Goal: Task Accomplishment & Management: Use online tool/utility

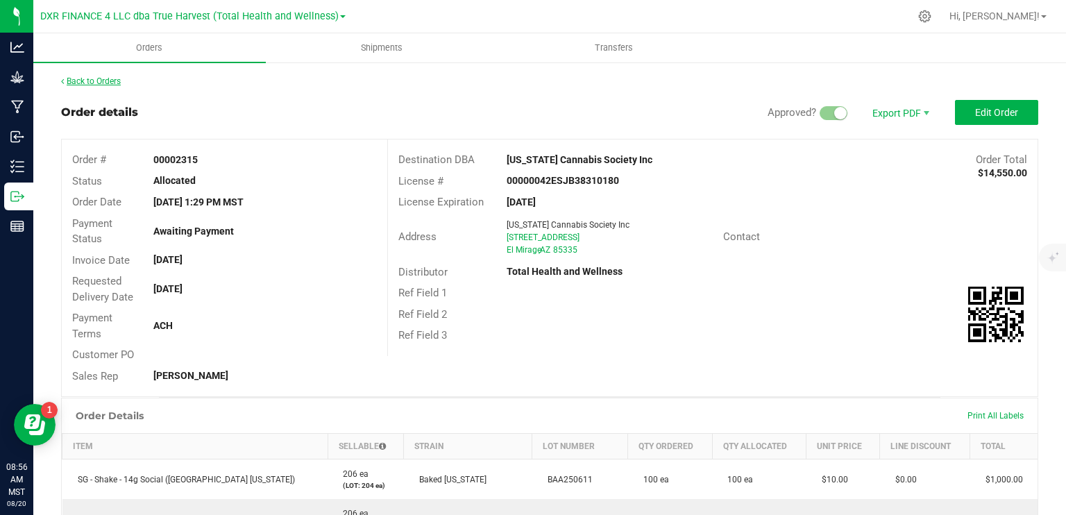
click at [103, 77] on link "Back to Orders" at bounding box center [91, 81] width 60 height 10
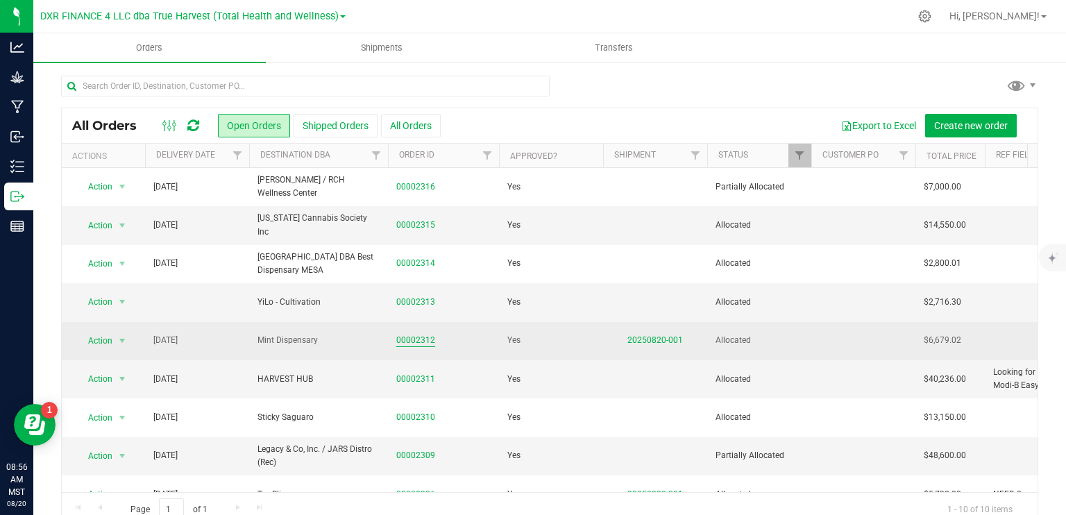
click at [424, 340] on link "00002312" at bounding box center [415, 340] width 39 height 13
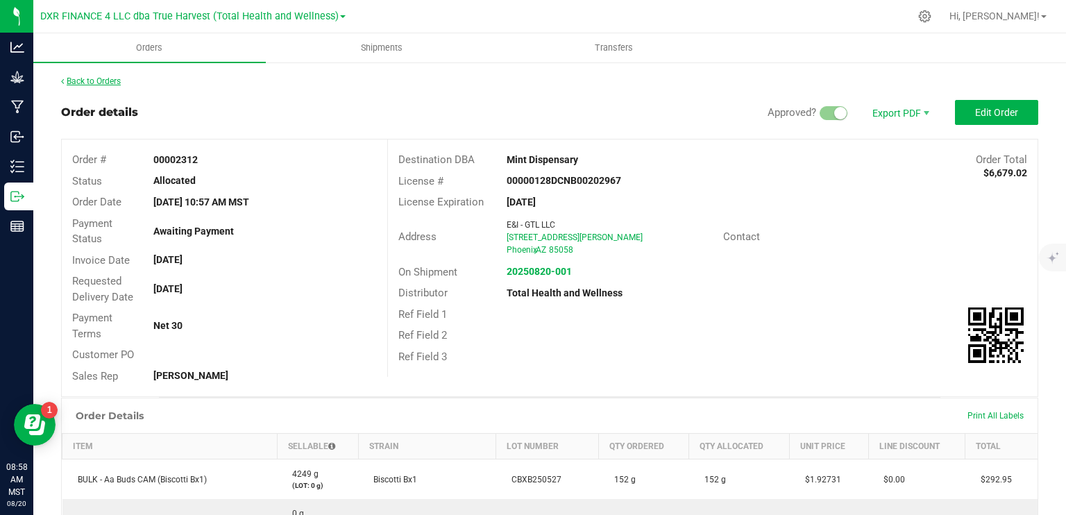
click at [111, 83] on link "Back to Orders" at bounding box center [91, 81] width 60 height 10
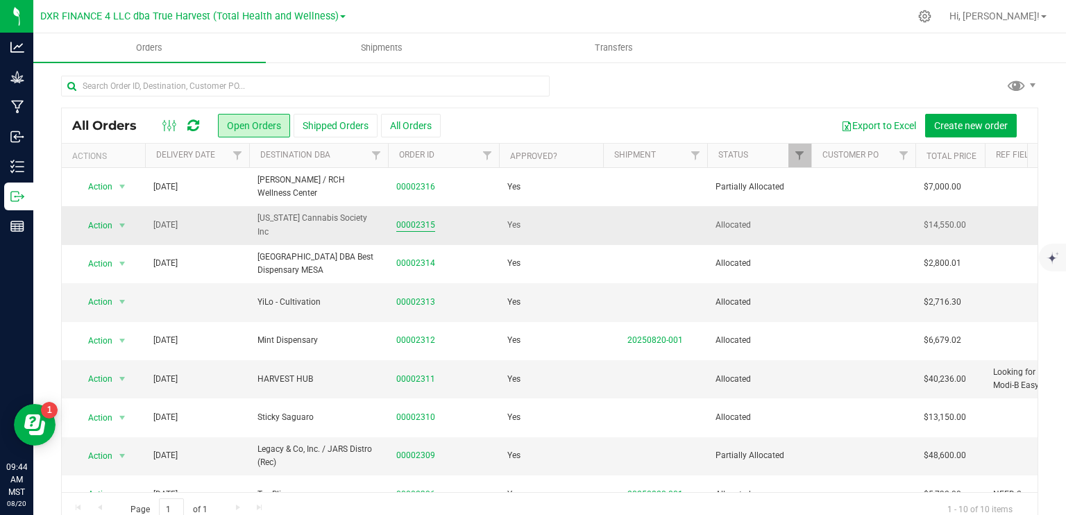
click at [405, 221] on link "00002315" at bounding box center [415, 225] width 39 height 13
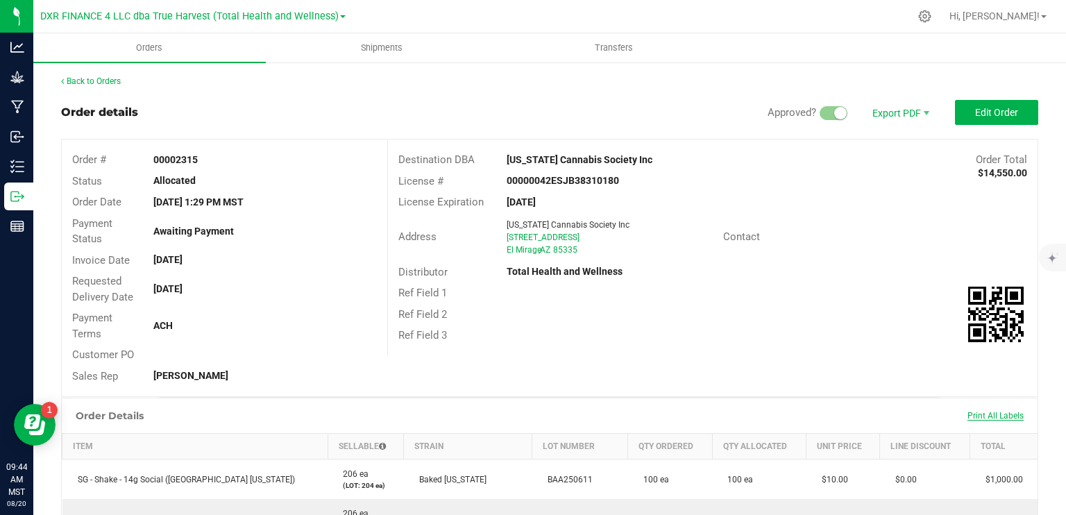
click at [968, 413] on span "Print All Labels" at bounding box center [996, 416] width 56 height 10
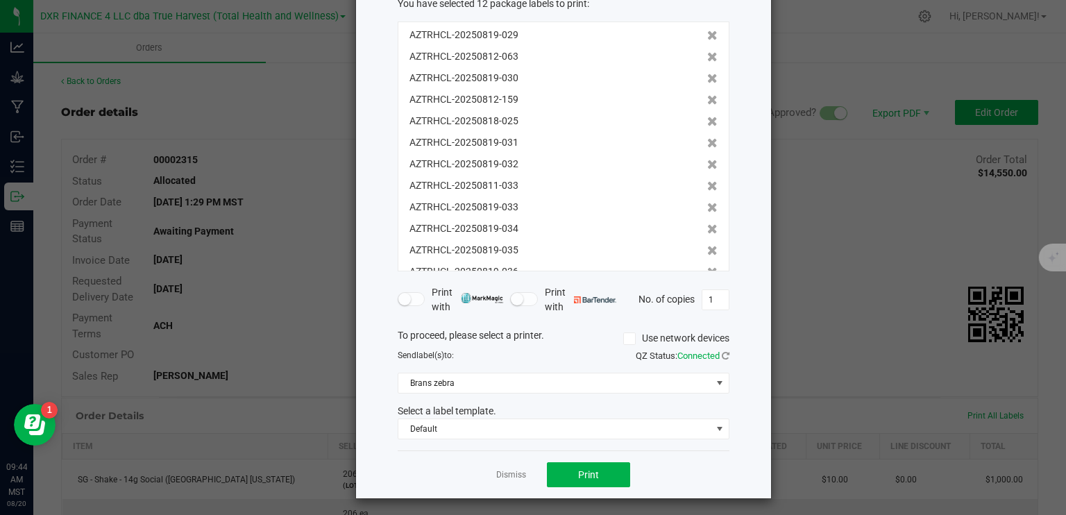
scroll to position [92, 0]
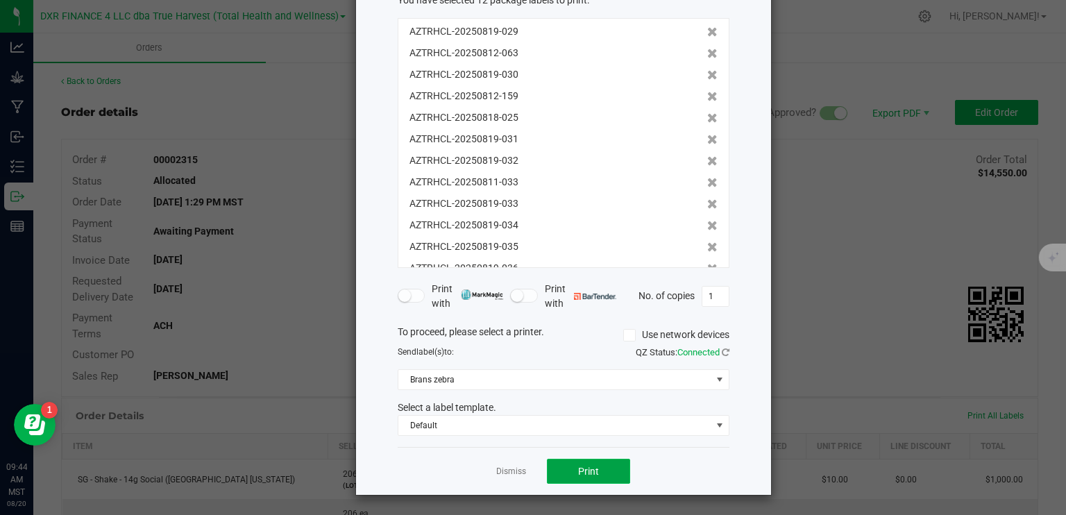
click at [604, 472] on button "Print" at bounding box center [588, 471] width 83 height 25
click at [512, 468] on link "Dismiss" at bounding box center [511, 472] width 30 height 12
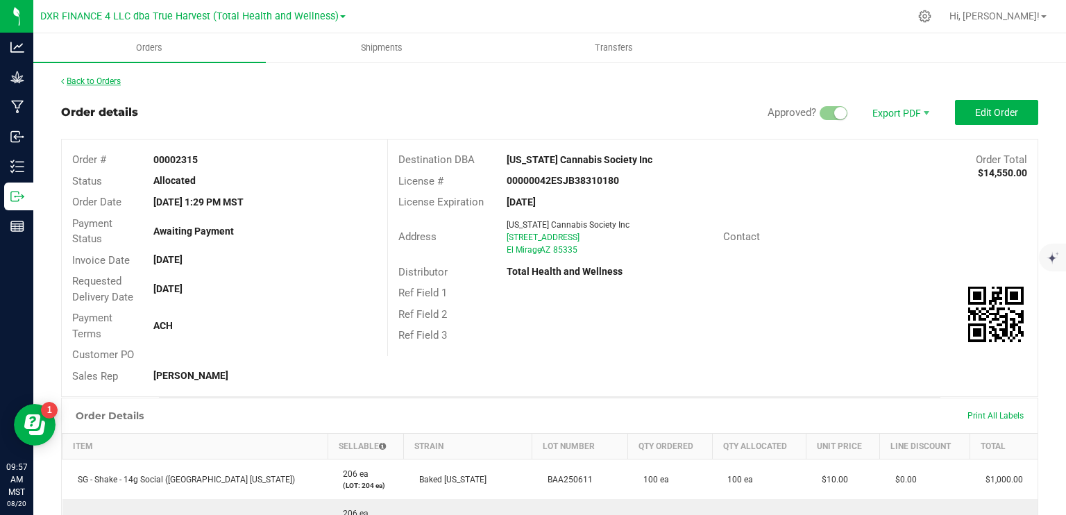
click at [111, 83] on link "Back to Orders" at bounding box center [91, 81] width 60 height 10
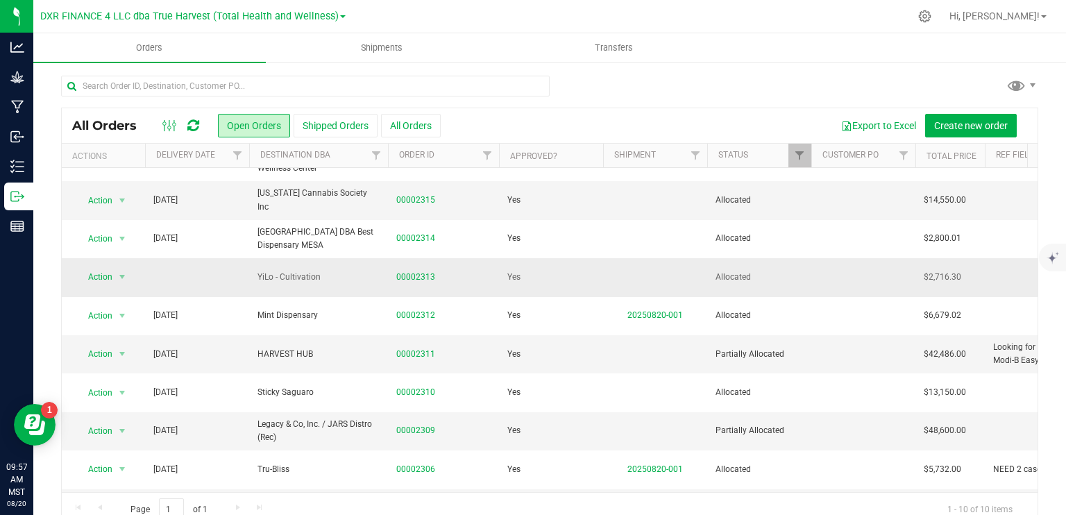
scroll to position [68, 0]
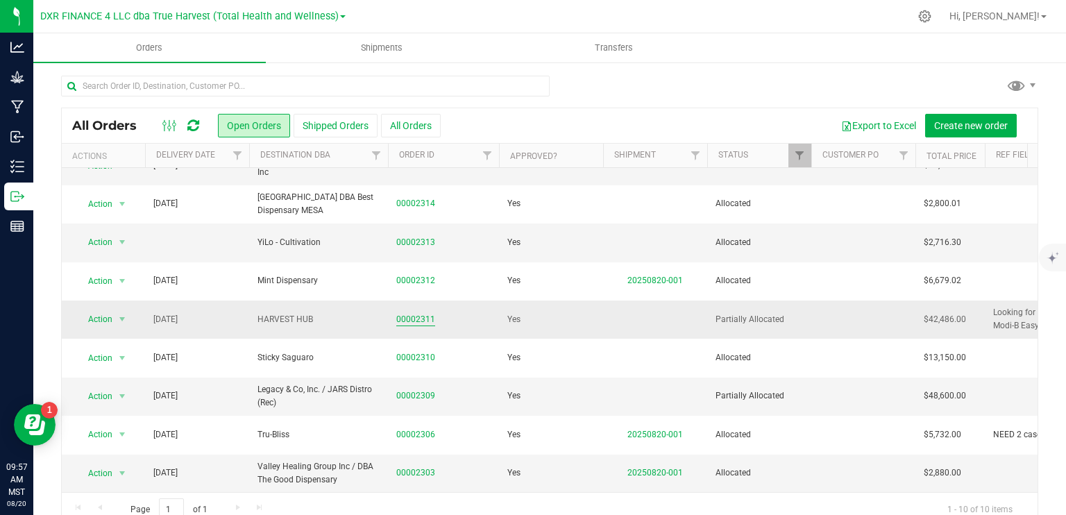
click at [412, 313] on link "00002311" at bounding box center [415, 319] width 39 height 13
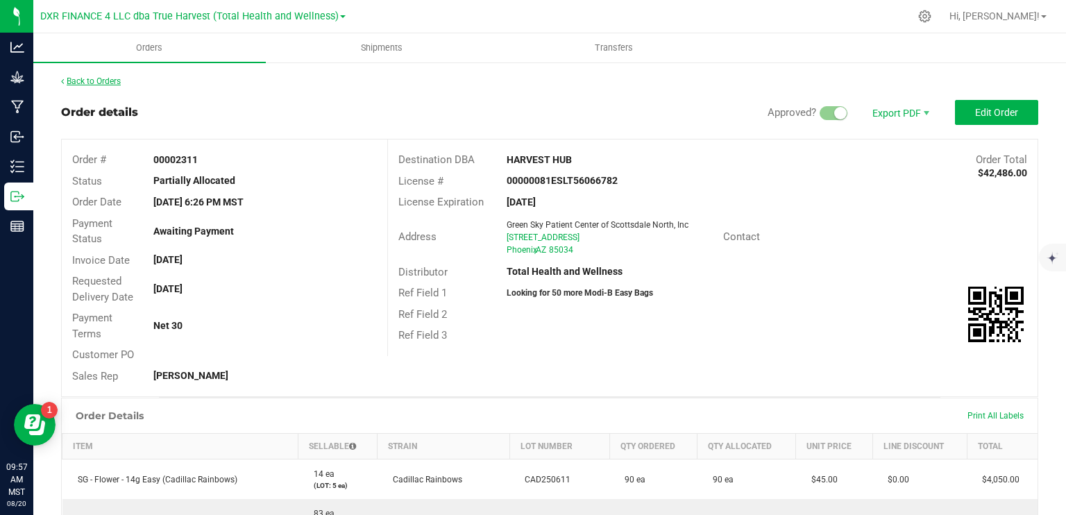
click at [104, 78] on link "Back to Orders" at bounding box center [91, 81] width 60 height 10
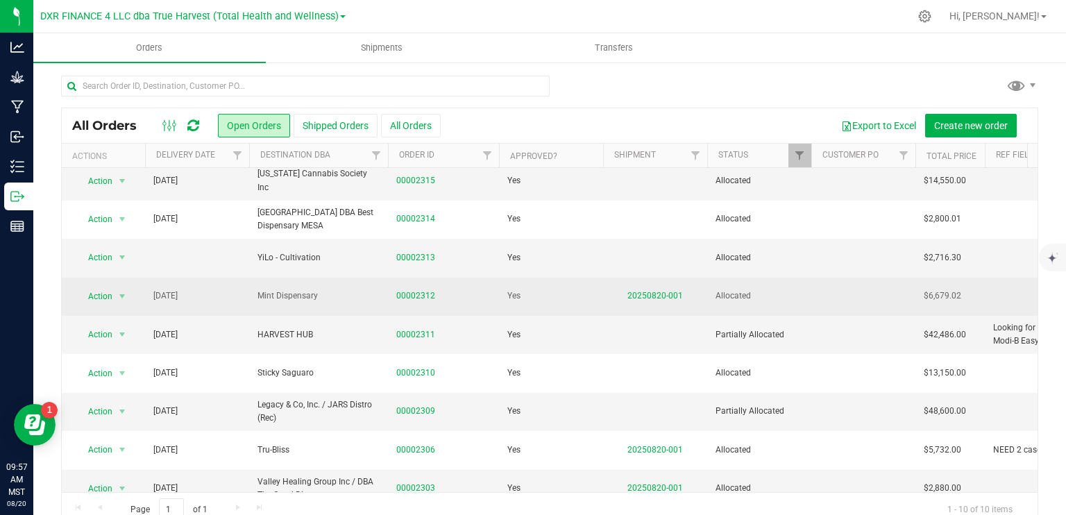
scroll to position [68, 0]
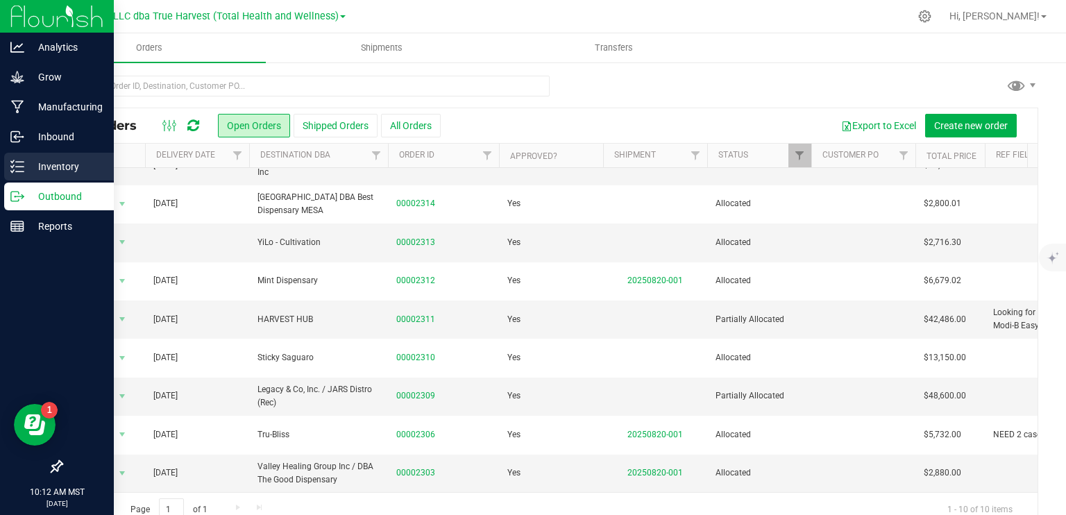
click at [48, 167] on p "Inventory" at bounding box center [65, 166] width 83 height 17
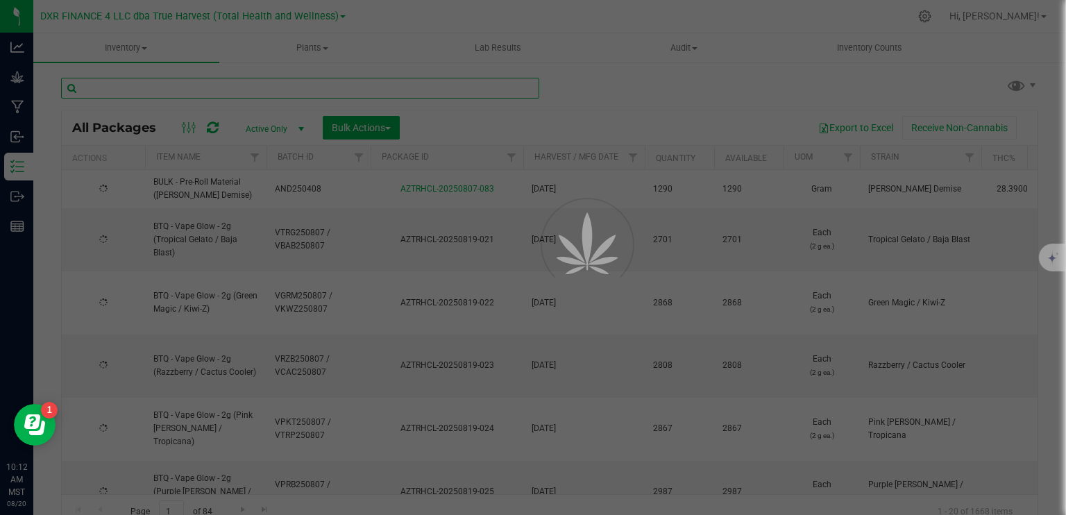
click at [192, 92] on input "text" at bounding box center [300, 88] width 478 height 21
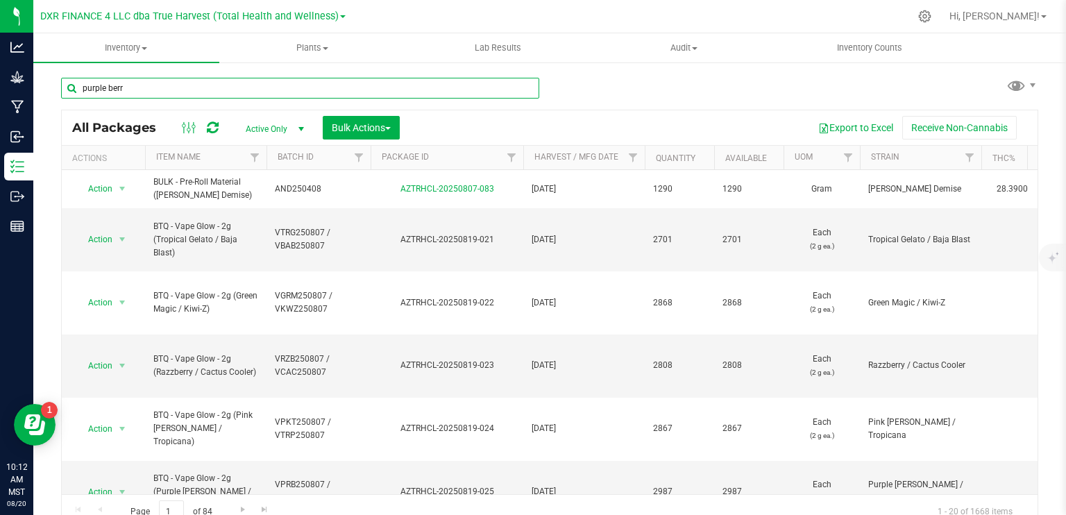
type input "purple [PERSON_NAME]"
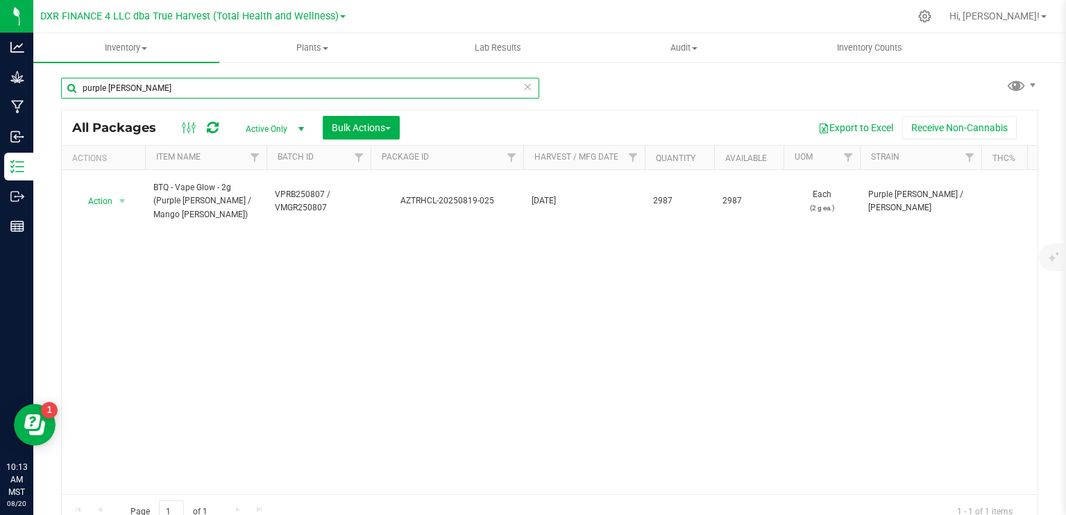
click at [165, 83] on input "purple [PERSON_NAME]" at bounding box center [300, 88] width 478 height 21
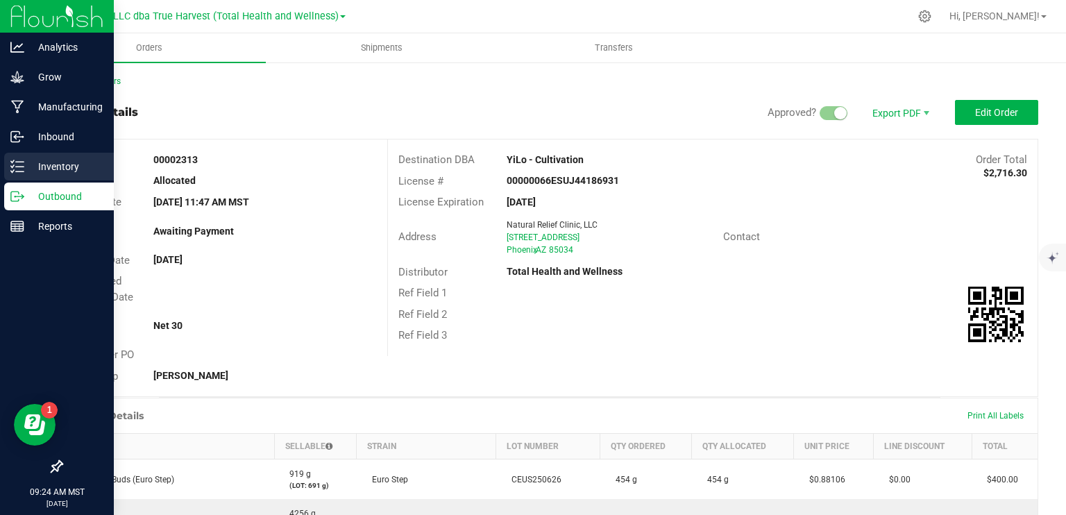
click at [22, 167] on line at bounding box center [20, 167] width 8 height 0
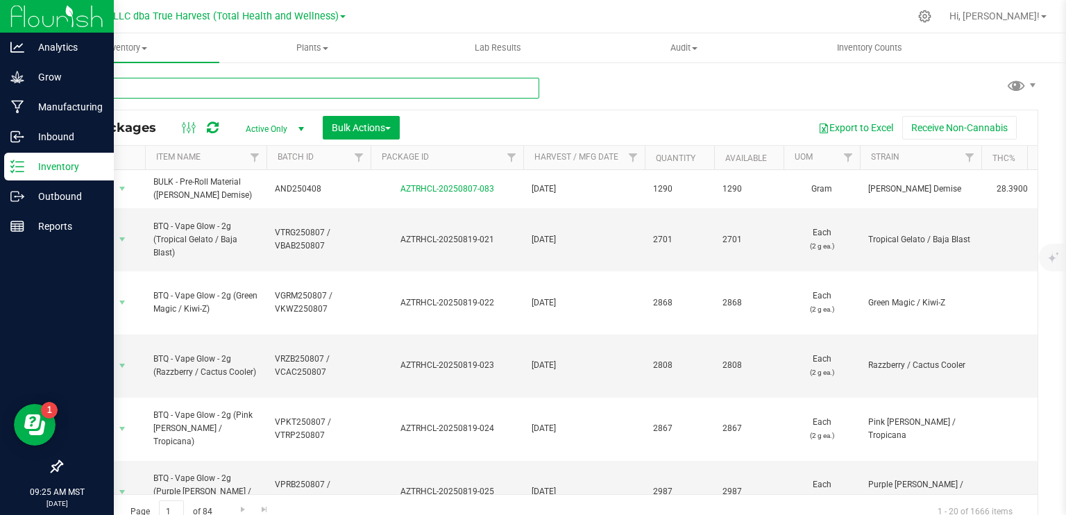
click at [265, 85] on input "text" at bounding box center [300, 88] width 478 height 21
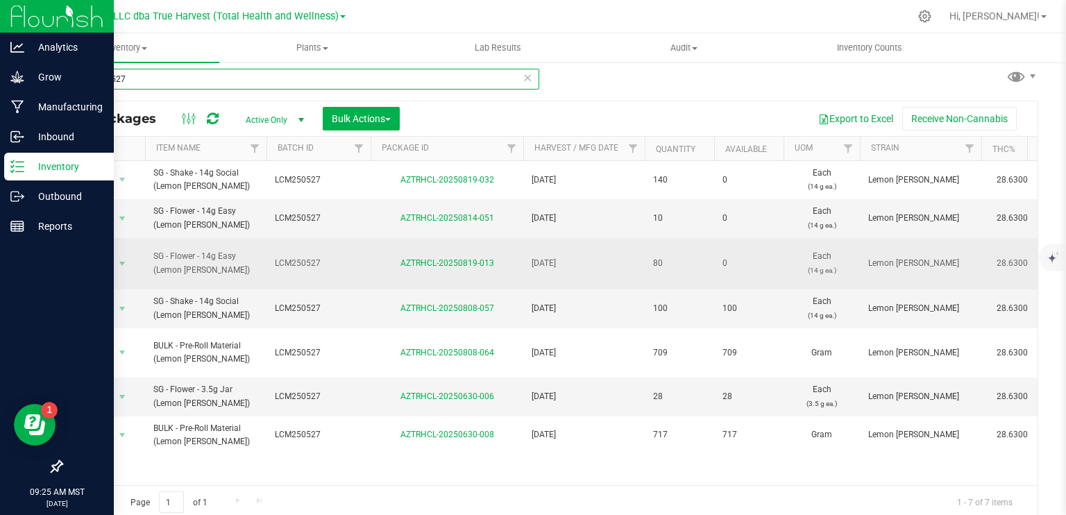
scroll to position [12, 0]
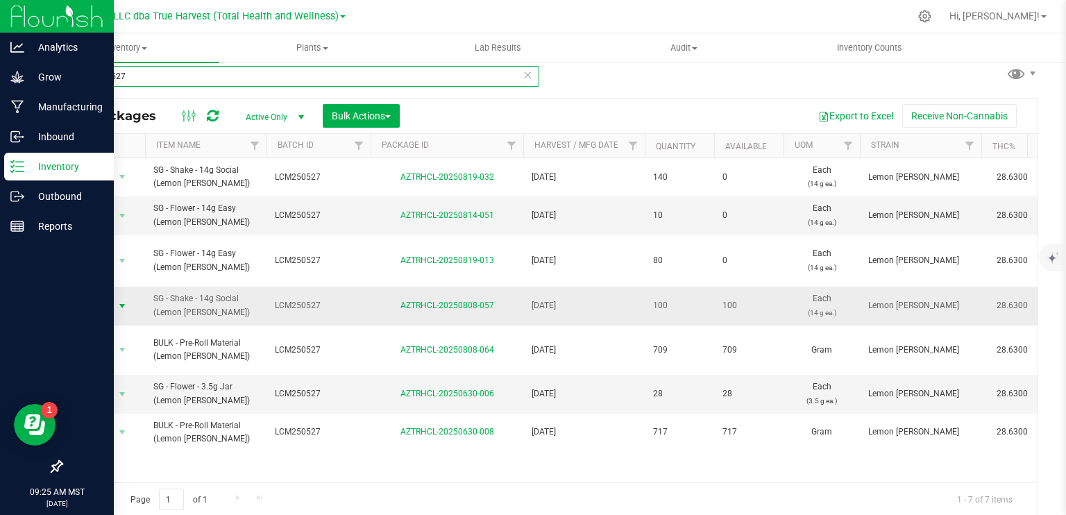
type input "lcm250527"
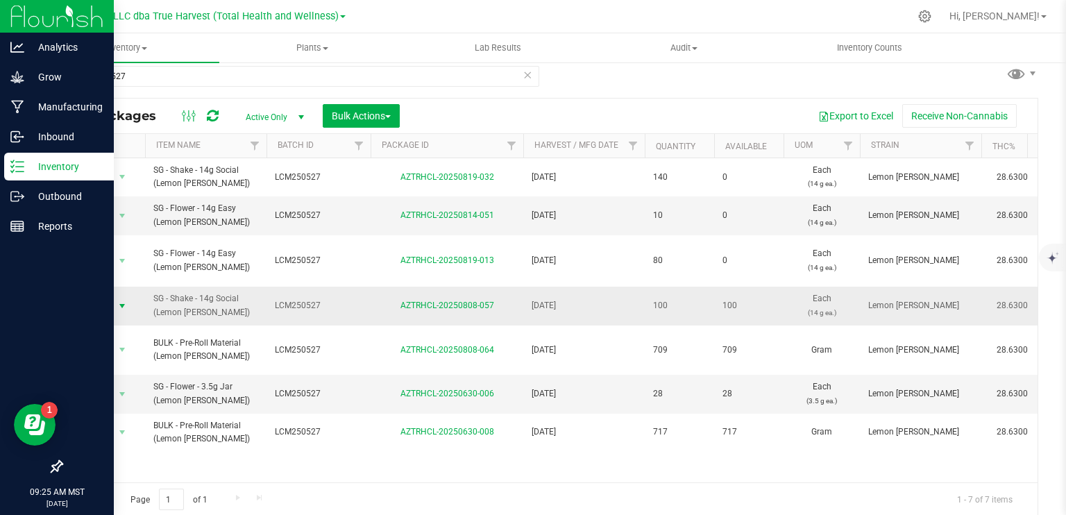
click at [121, 306] on span "select" at bounding box center [122, 306] width 11 height 11
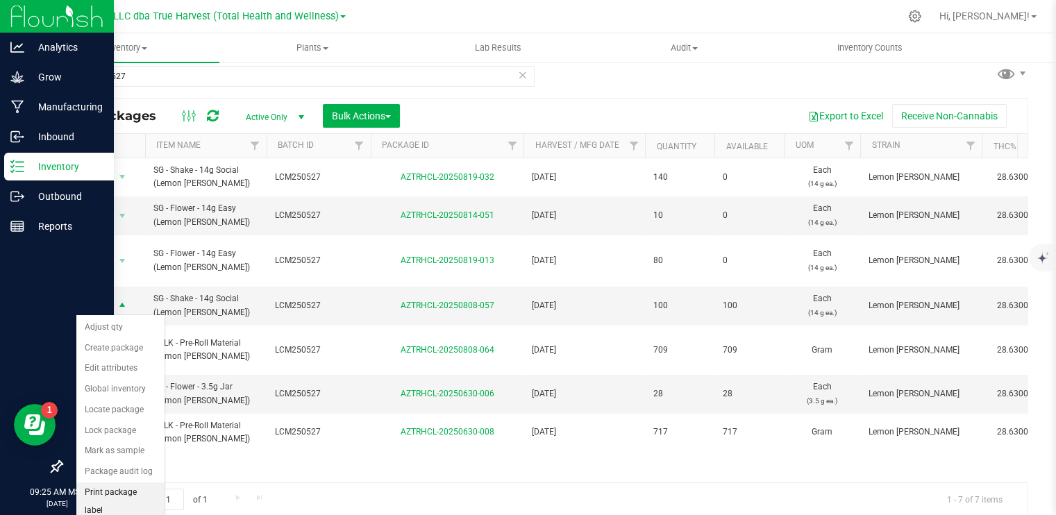
click at [140, 492] on li "Print package label" at bounding box center [120, 502] width 88 height 38
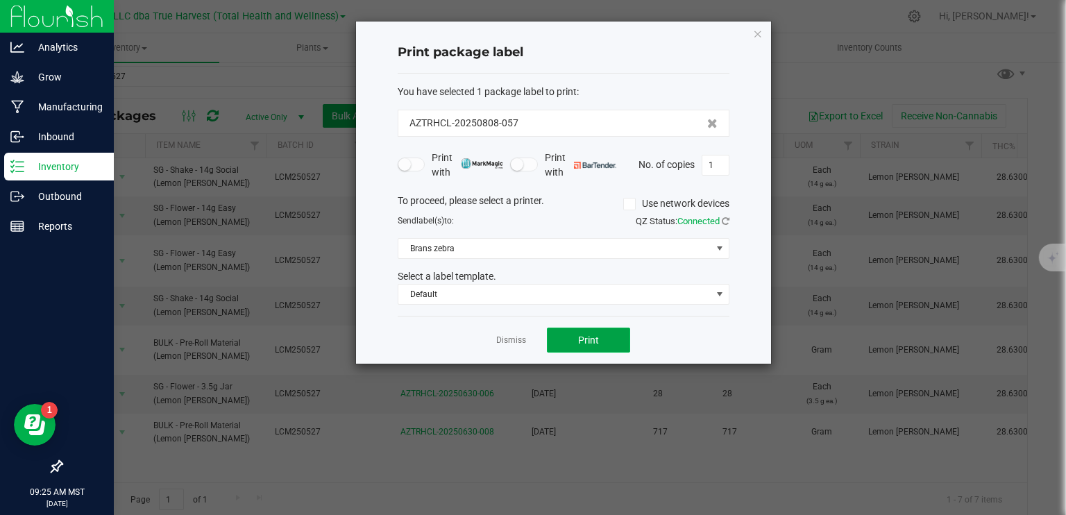
click at [596, 335] on span "Print" at bounding box center [588, 340] width 21 height 11
click at [522, 344] on link "Dismiss" at bounding box center [511, 341] width 30 height 12
